Goal: Find specific page/section: Find specific page/section

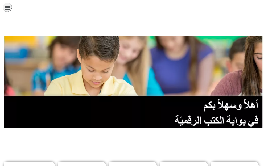
click at [174, 28] on div at bounding box center [134, 26] width 263 height 13
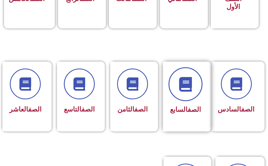
scroll to position [213, 0]
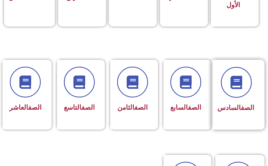
click at [241, 108] on link "الصف" at bounding box center [247, 108] width 13 height 8
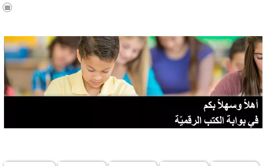
click at [5, 6] on icon "כפתור פתיחת תפריט" at bounding box center [8, 8] width 6 height 6
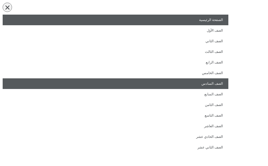
click at [217, 85] on link "الصف السادس" at bounding box center [116, 84] width 226 height 11
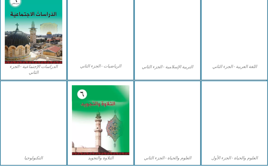
scroll to position [293, 0]
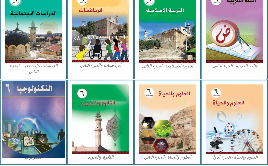
click at [47, 106] on img at bounding box center [33, 119] width 63 height 77
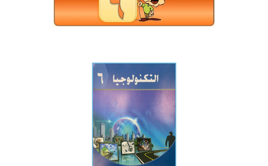
scroll to position [80, 0]
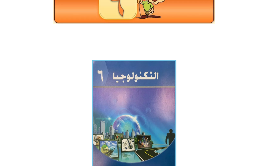
click at [120, 84] on img at bounding box center [134, 117] width 84 height 114
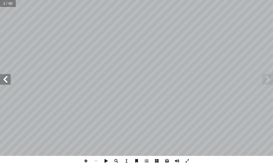
click at [3, 85] on span at bounding box center [5, 79] width 11 height 11
click at [5, 80] on span at bounding box center [5, 79] width 11 height 11
click at [89, 162] on span at bounding box center [86, 161] width 10 height 10
